Goal: Navigation & Orientation: Find specific page/section

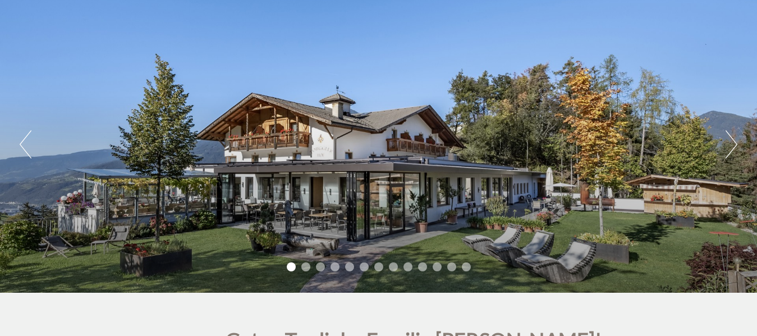
scroll to position [68, 0]
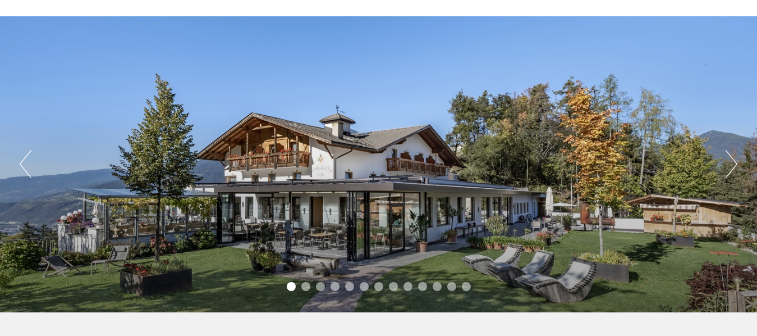
click at [730, 166] on button "Next" at bounding box center [732, 164] width 12 height 28
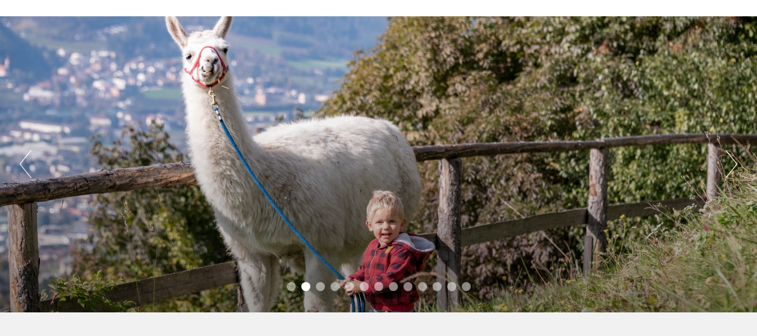
click at [730, 166] on button "Next" at bounding box center [732, 164] width 12 height 28
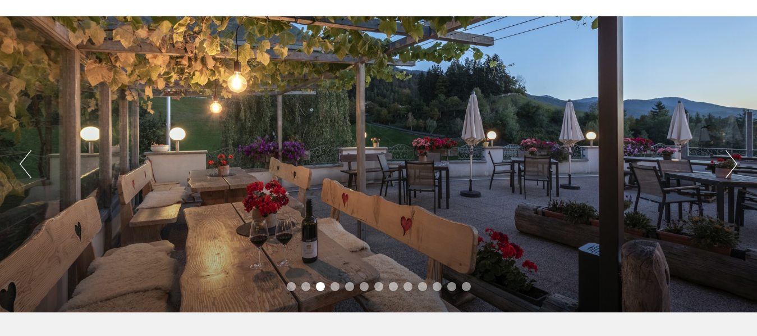
click at [730, 166] on button "Next" at bounding box center [732, 164] width 12 height 28
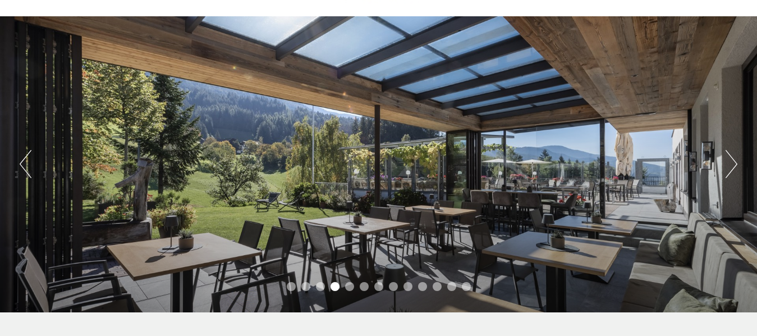
click at [730, 166] on button "Next" at bounding box center [732, 164] width 12 height 28
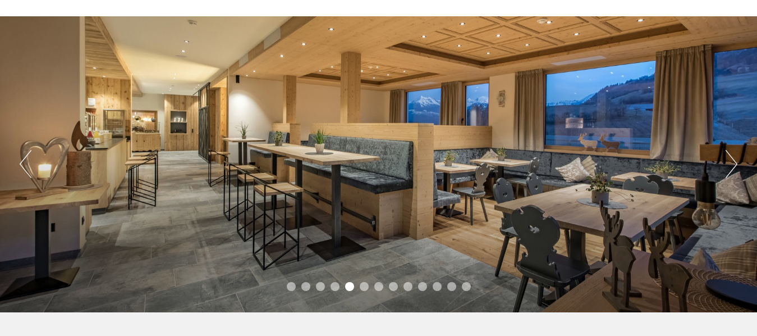
click at [730, 166] on button "Next" at bounding box center [732, 164] width 12 height 28
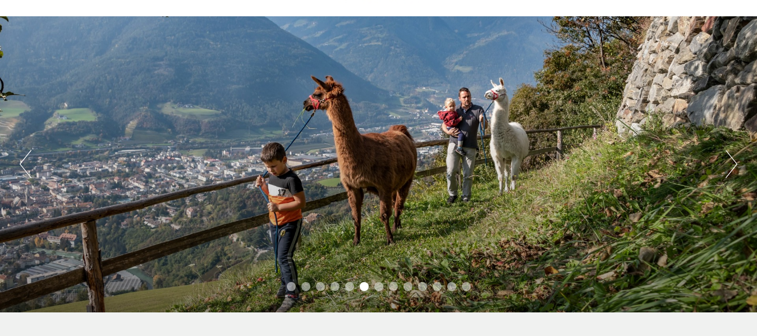
click at [730, 166] on button "Next" at bounding box center [732, 164] width 12 height 28
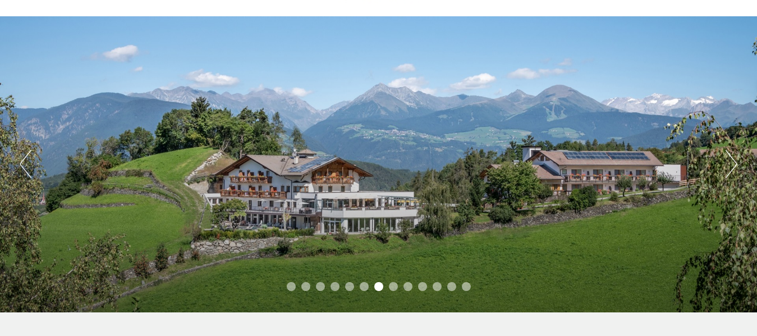
click at [730, 166] on button "Next" at bounding box center [732, 164] width 12 height 28
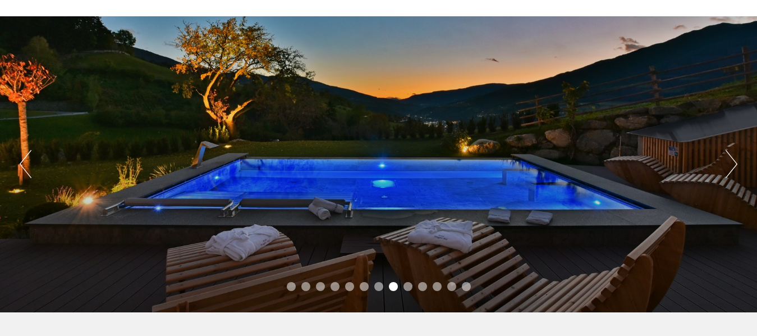
click at [730, 166] on button "Next" at bounding box center [732, 164] width 12 height 28
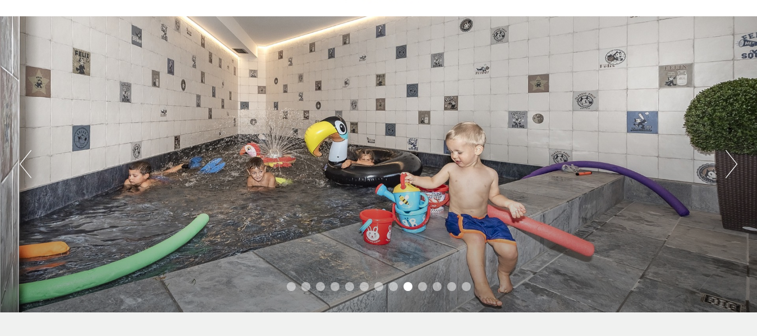
click at [730, 166] on button "Next" at bounding box center [732, 164] width 12 height 28
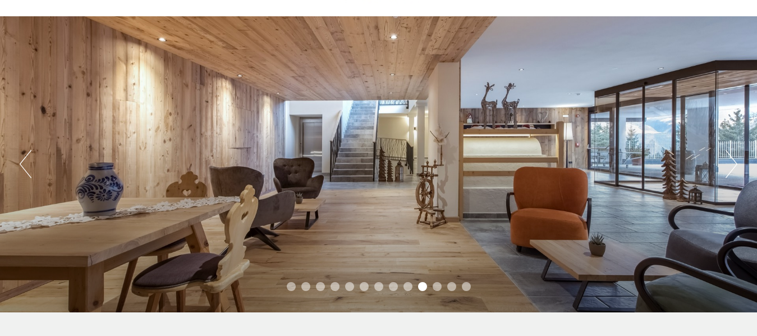
click at [730, 166] on button "Next" at bounding box center [732, 164] width 12 height 28
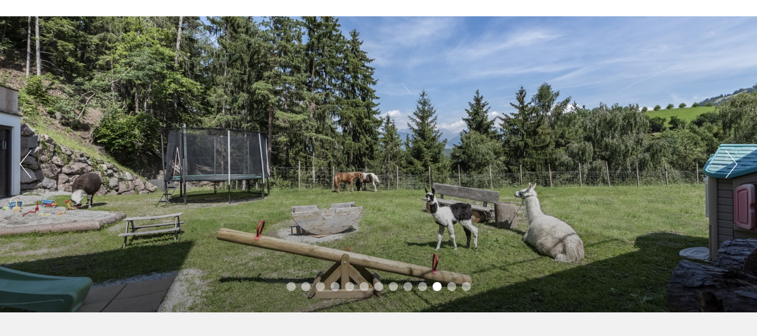
click at [730, 166] on button "Next" at bounding box center [732, 164] width 12 height 28
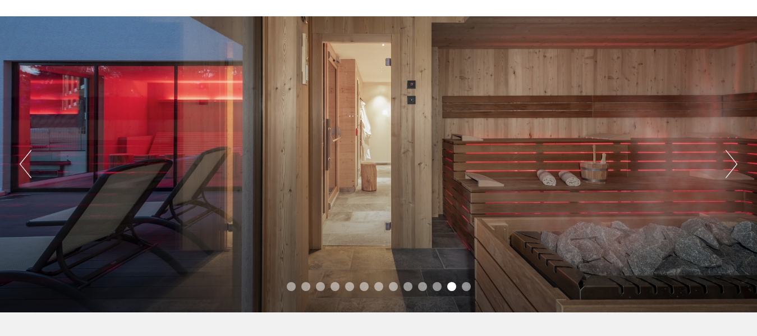
click at [730, 166] on button "Next" at bounding box center [732, 164] width 12 height 28
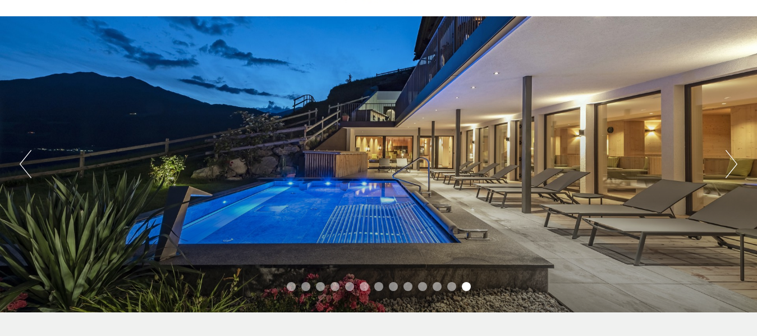
click at [730, 166] on button "Next" at bounding box center [732, 164] width 12 height 28
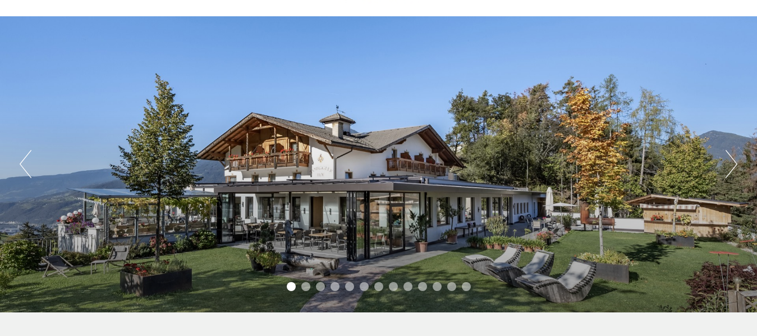
click at [730, 166] on button "Next" at bounding box center [732, 164] width 12 height 28
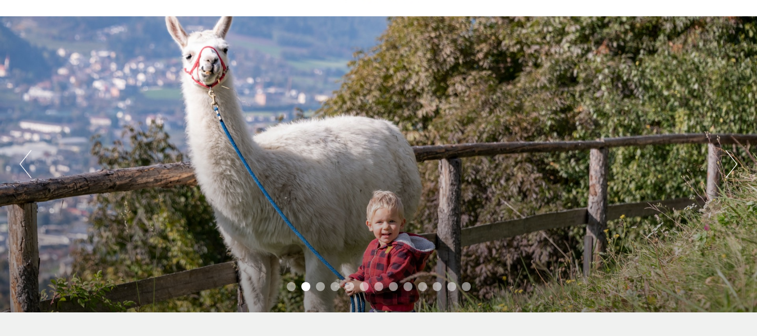
click at [730, 166] on button "Next" at bounding box center [732, 164] width 12 height 28
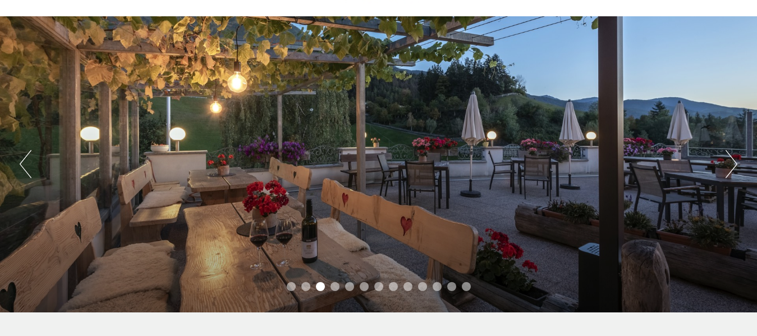
click at [730, 166] on button "Next" at bounding box center [732, 164] width 12 height 28
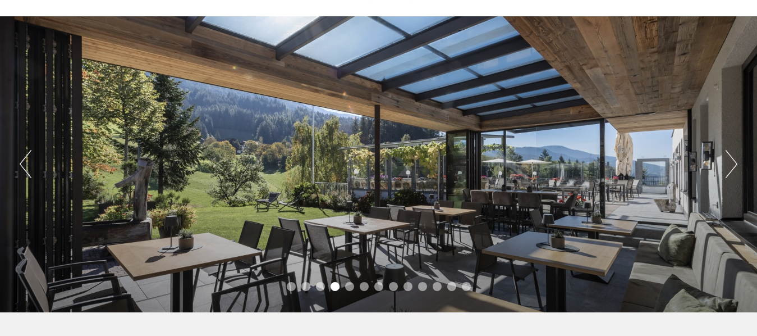
click at [730, 166] on button "Next" at bounding box center [732, 164] width 12 height 28
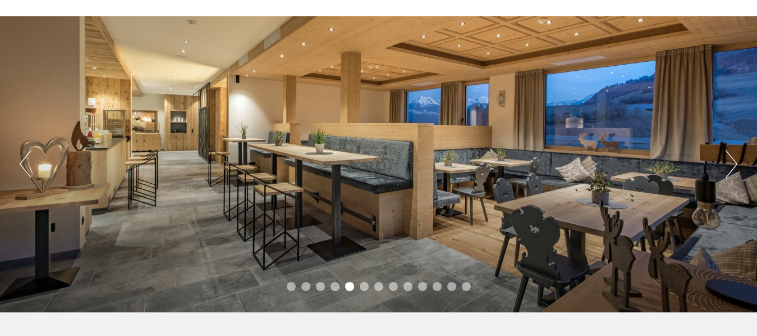
click at [730, 166] on button "Next" at bounding box center [732, 164] width 12 height 28
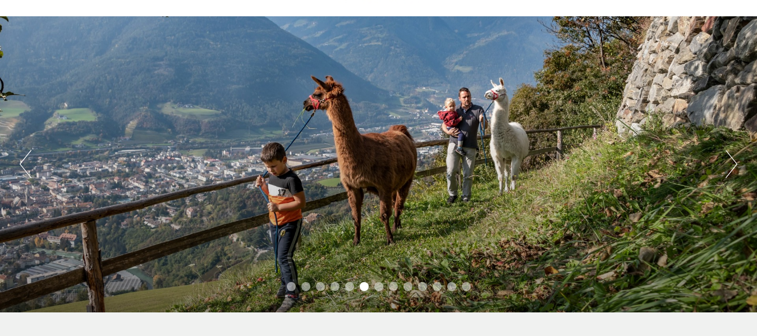
click at [730, 166] on button "Next" at bounding box center [732, 164] width 12 height 28
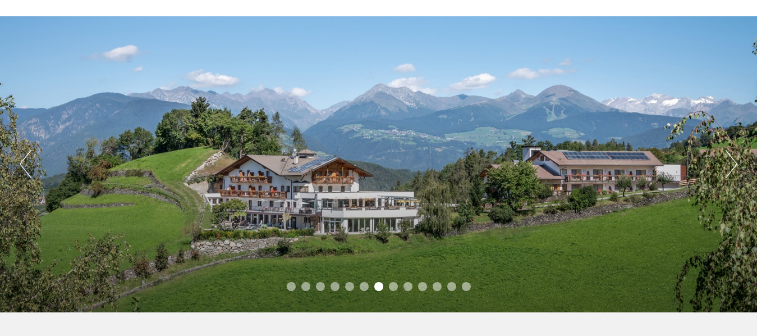
click at [730, 166] on button "Next" at bounding box center [732, 164] width 12 height 28
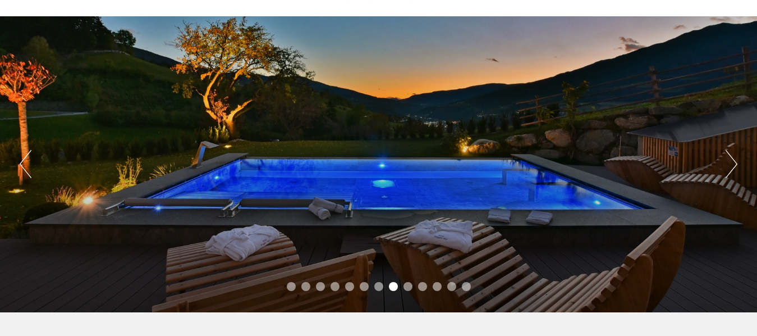
click at [730, 166] on button "Next" at bounding box center [732, 164] width 12 height 28
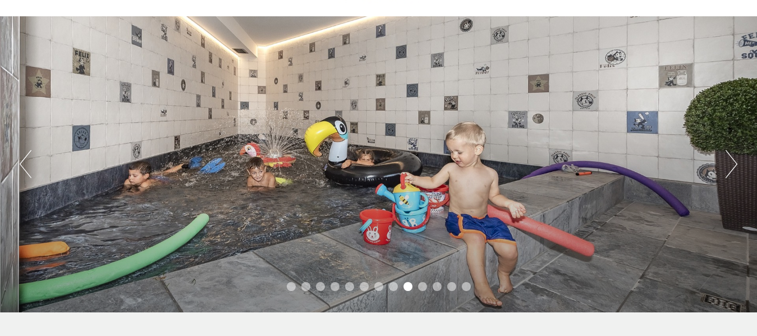
click at [730, 166] on button "Next" at bounding box center [732, 164] width 12 height 28
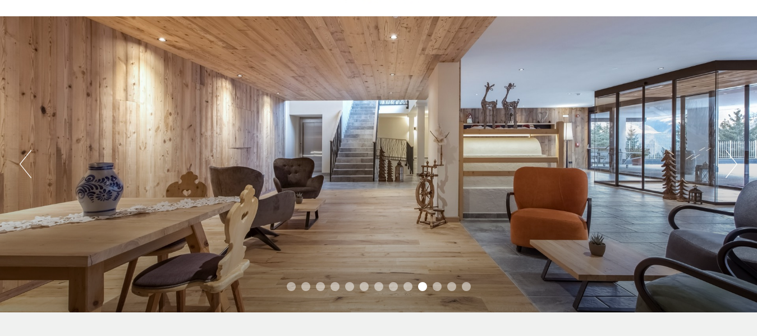
click at [730, 166] on button "Next" at bounding box center [732, 164] width 12 height 28
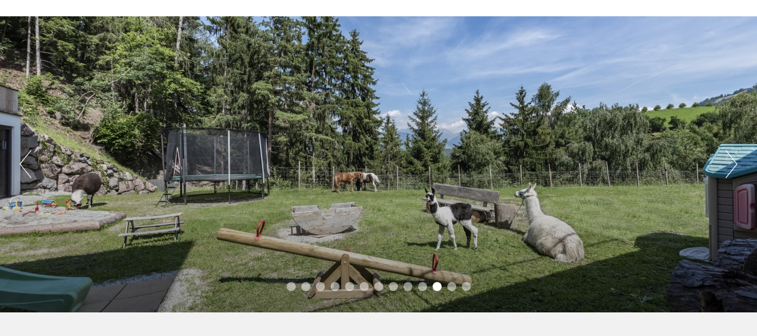
click at [730, 166] on button "Next" at bounding box center [732, 164] width 12 height 28
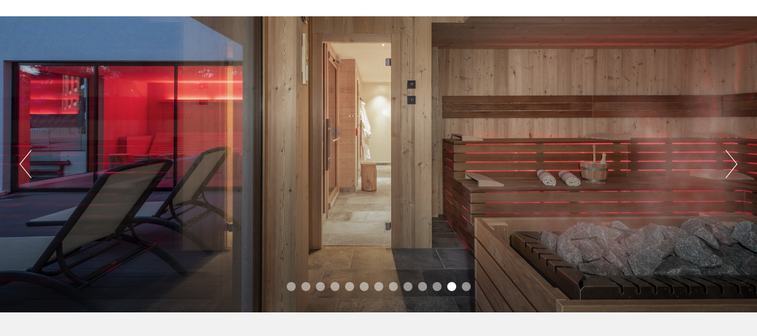
click at [730, 166] on button "Next" at bounding box center [732, 164] width 12 height 28
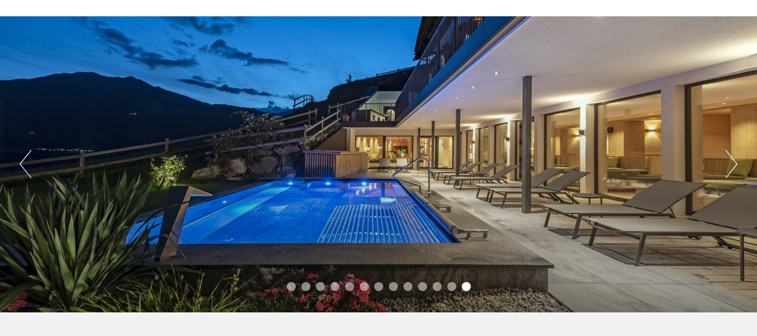
click at [730, 166] on button "Next" at bounding box center [732, 164] width 12 height 28
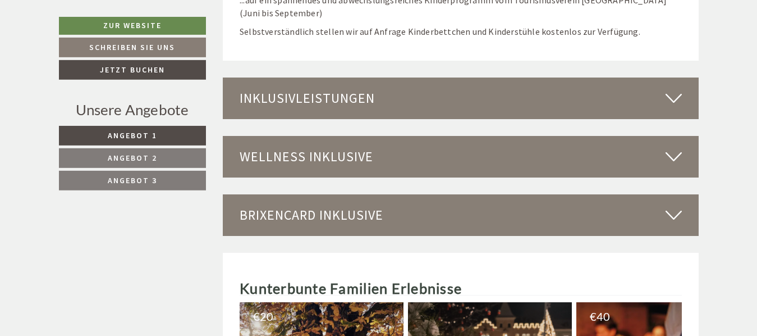
scroll to position [3881, 0]
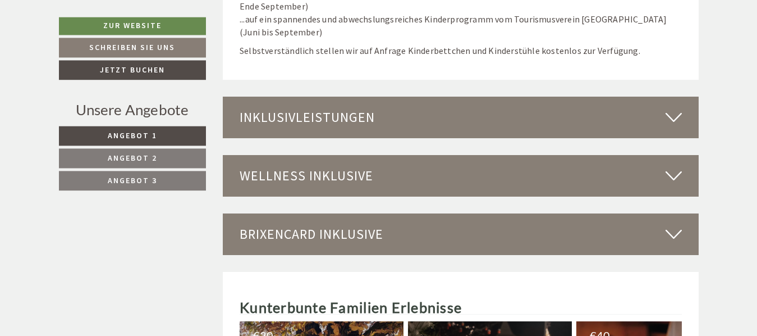
click at [590, 117] on div "Inklusivleistungen" at bounding box center [461, 118] width 476 height 42
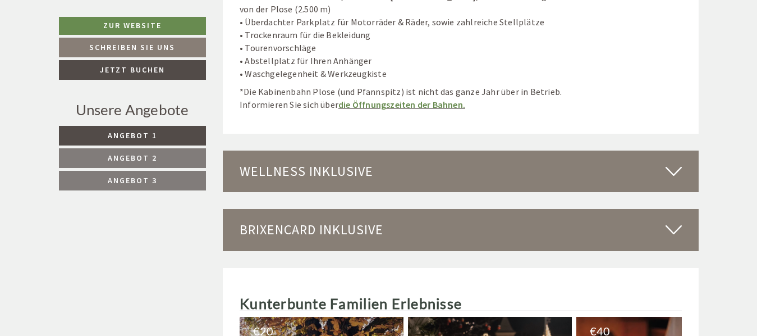
scroll to position [4747, 0]
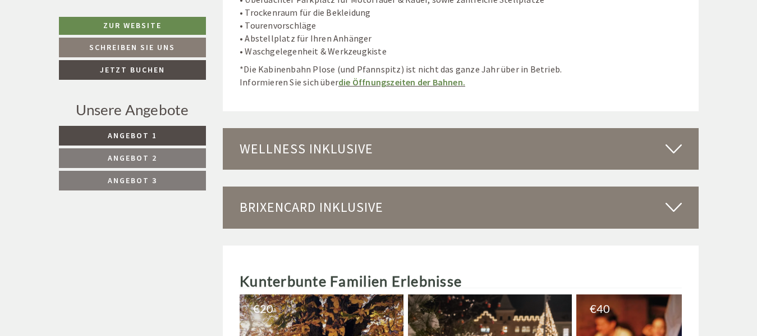
click at [650, 128] on div "Wellness inklusive" at bounding box center [461, 149] width 476 height 42
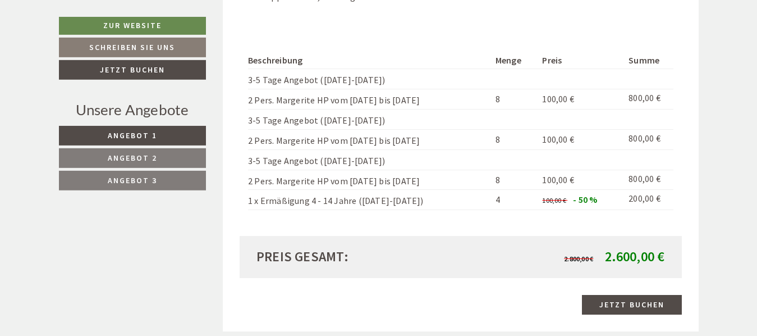
scroll to position [1065, 0]
